Goal: Check status: Check status

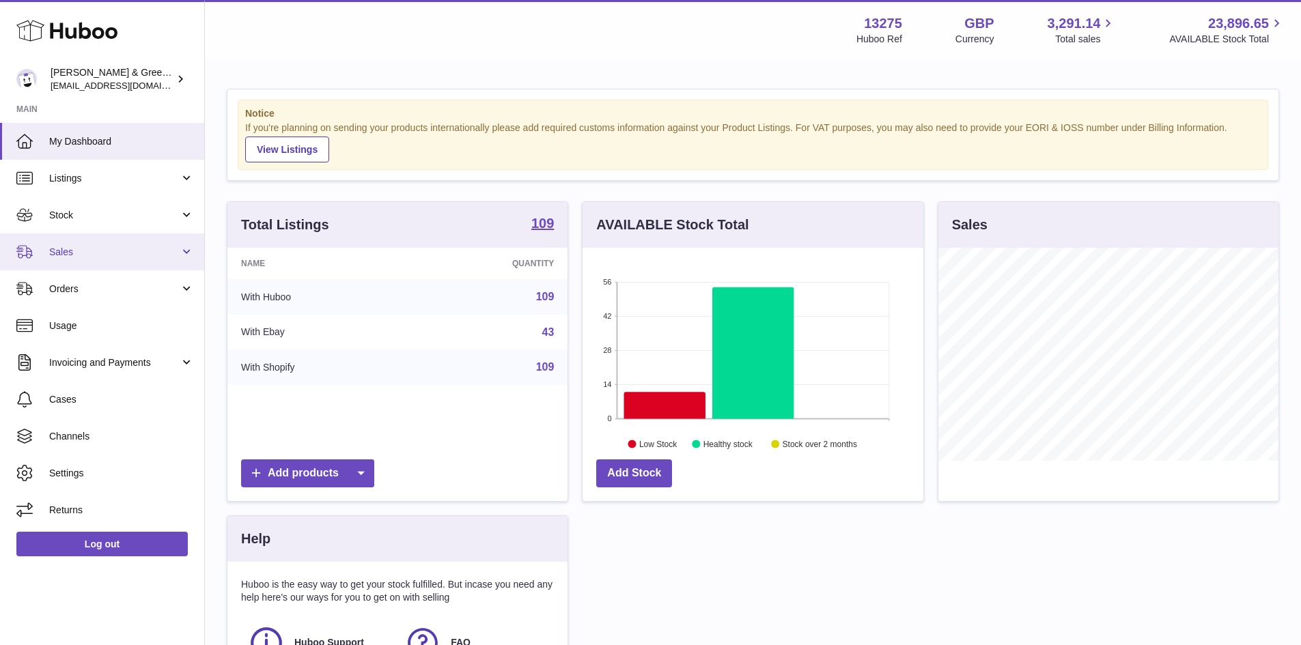
scroll to position [682653, 682526]
click at [66, 255] on span "Sales" at bounding box center [114, 252] width 130 height 13
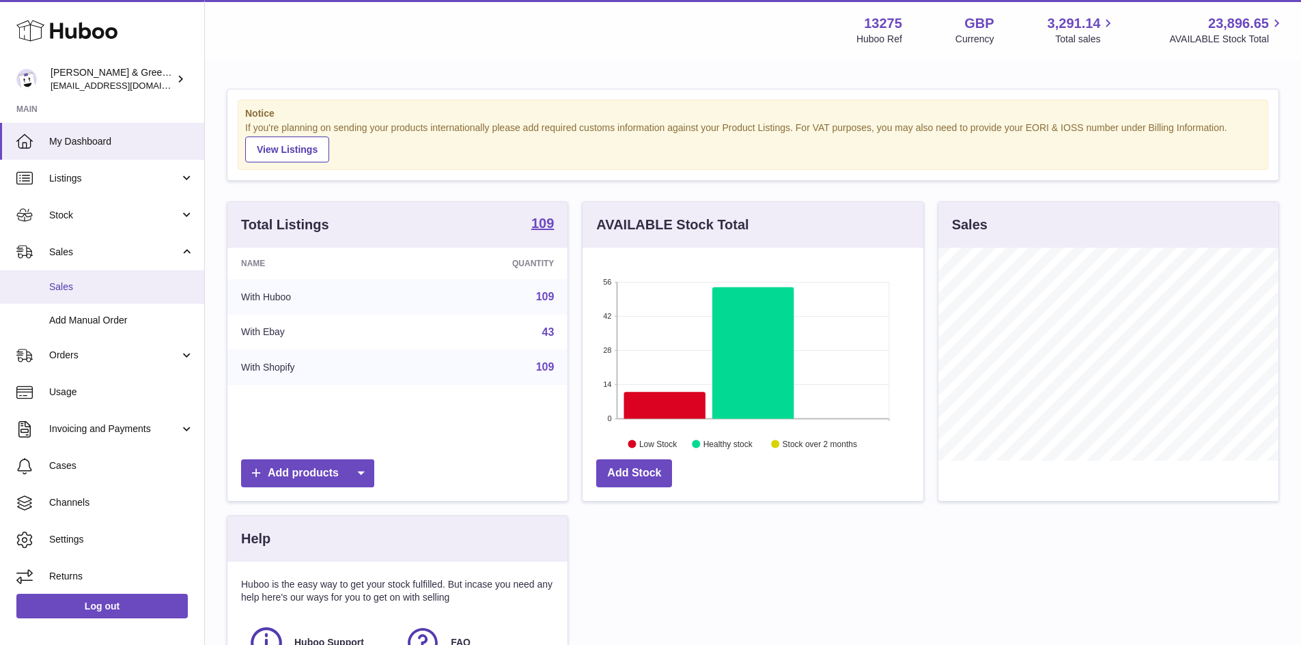
click at [78, 292] on span "Sales" at bounding box center [121, 287] width 145 height 13
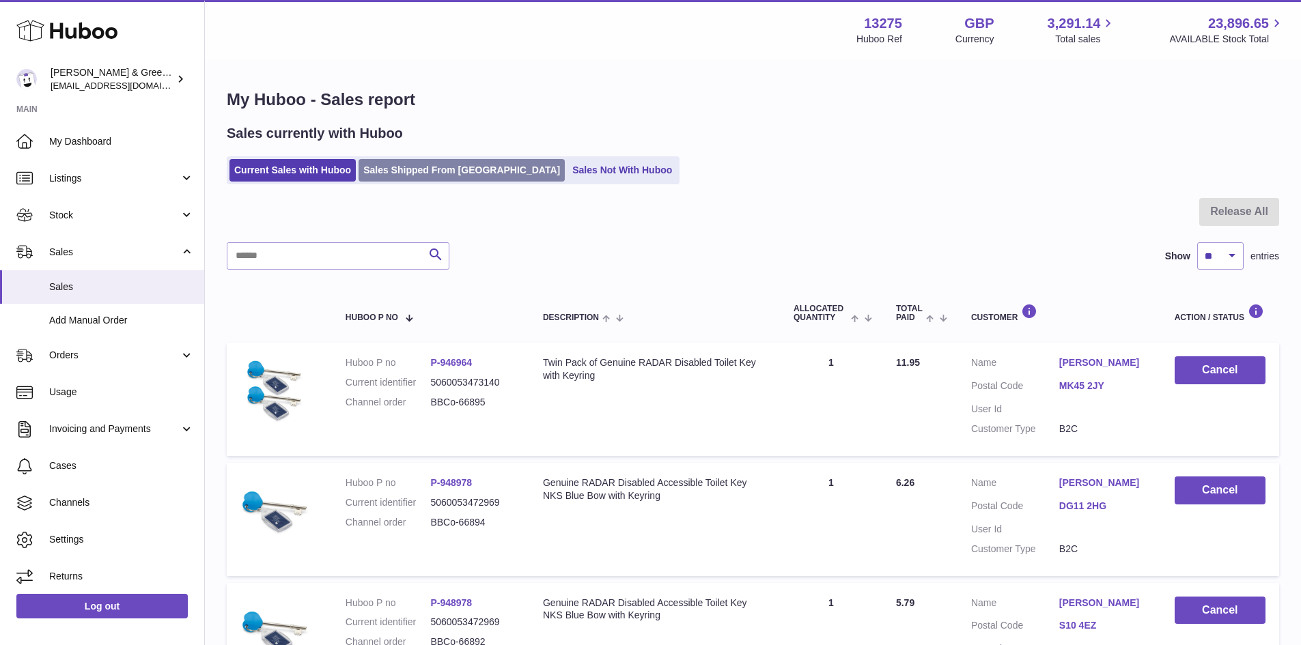
click at [453, 173] on link "Sales Shipped From Huboo" at bounding box center [462, 170] width 206 height 23
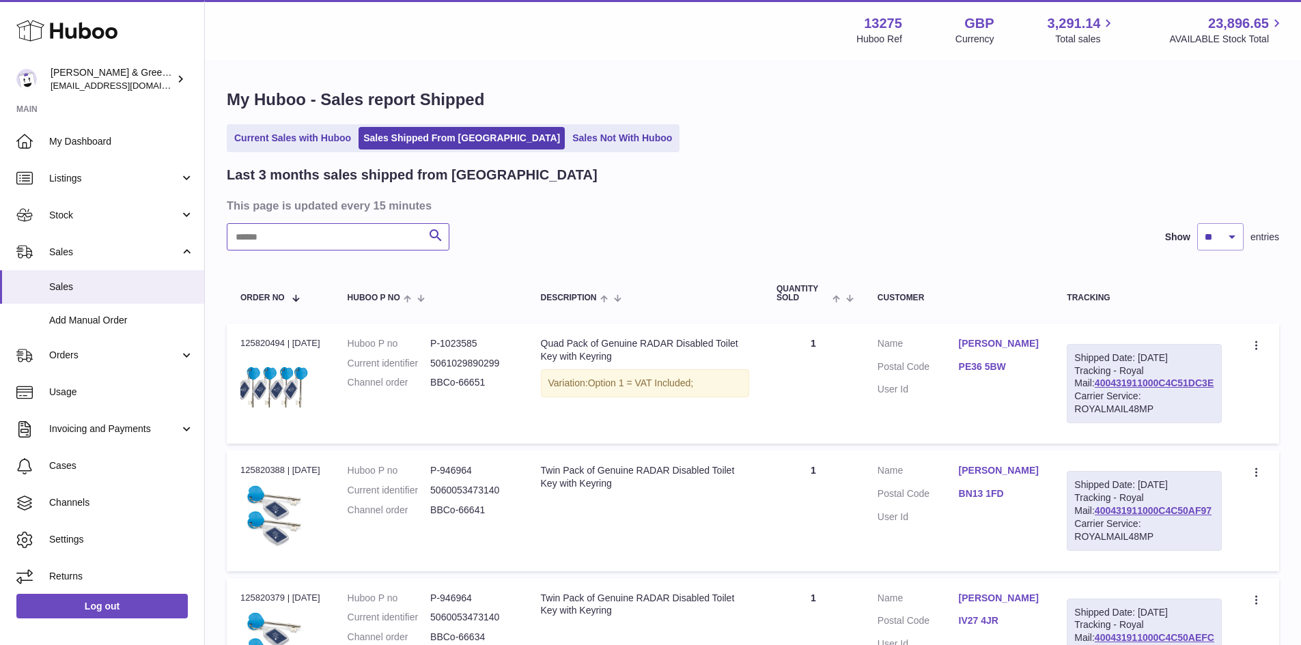
click at [296, 238] on input "text" at bounding box center [338, 236] width 223 height 27
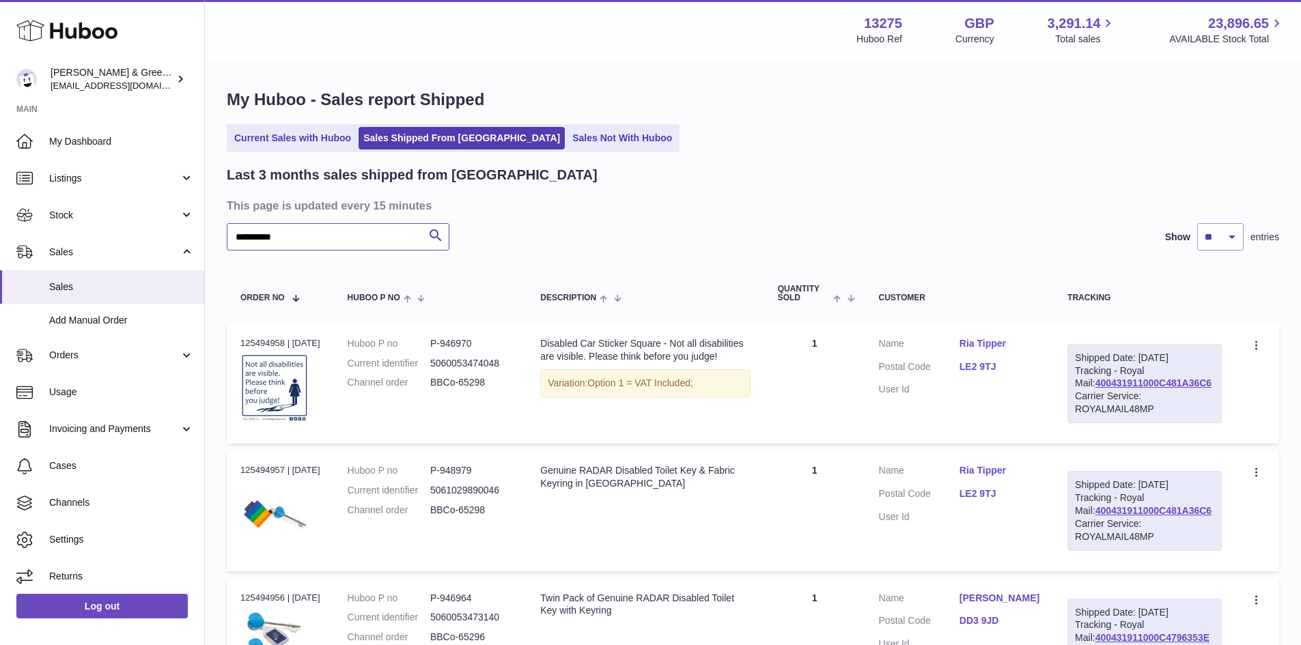
type input "**********"
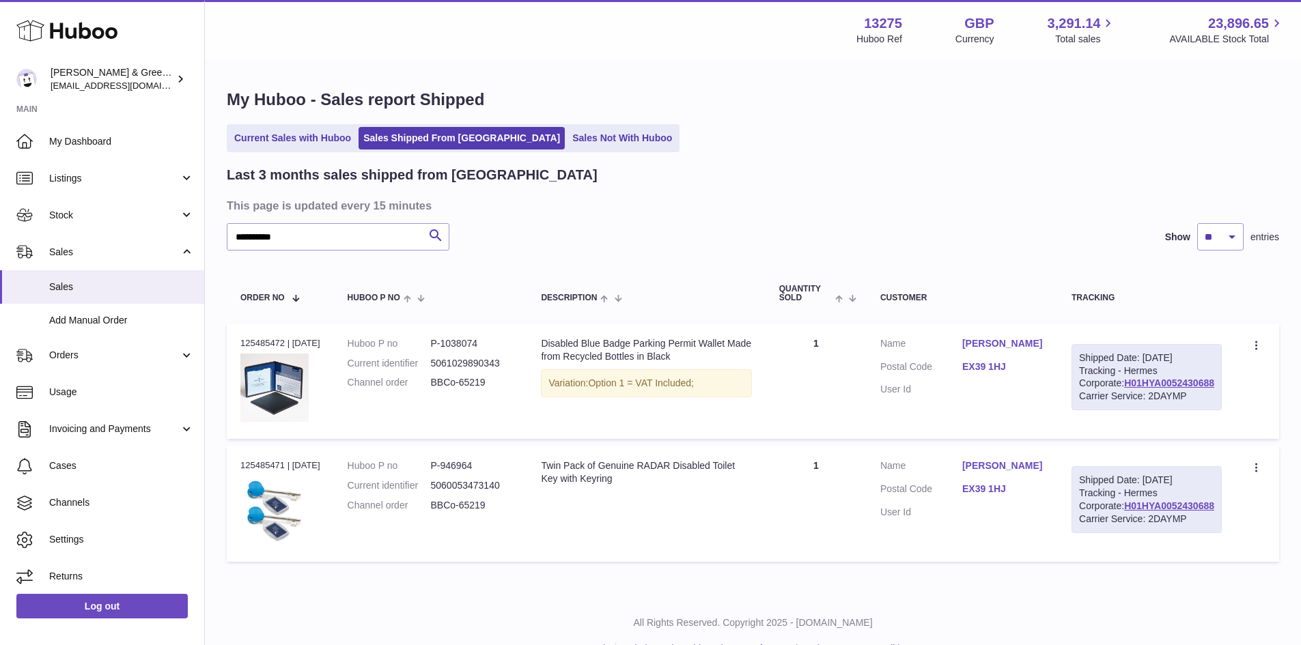
drag, startPoint x: 989, startPoint y: 341, endPoint x: 1069, endPoint y: 355, distance: 80.5
click at [1044, 355] on dl "Customer Name [PERSON_NAME] Postal Code EX39 1HJ User Id" at bounding box center [962, 370] width 164 height 66
copy dl "[PERSON_NAME]"
